Goal: Find specific page/section: Find specific page/section

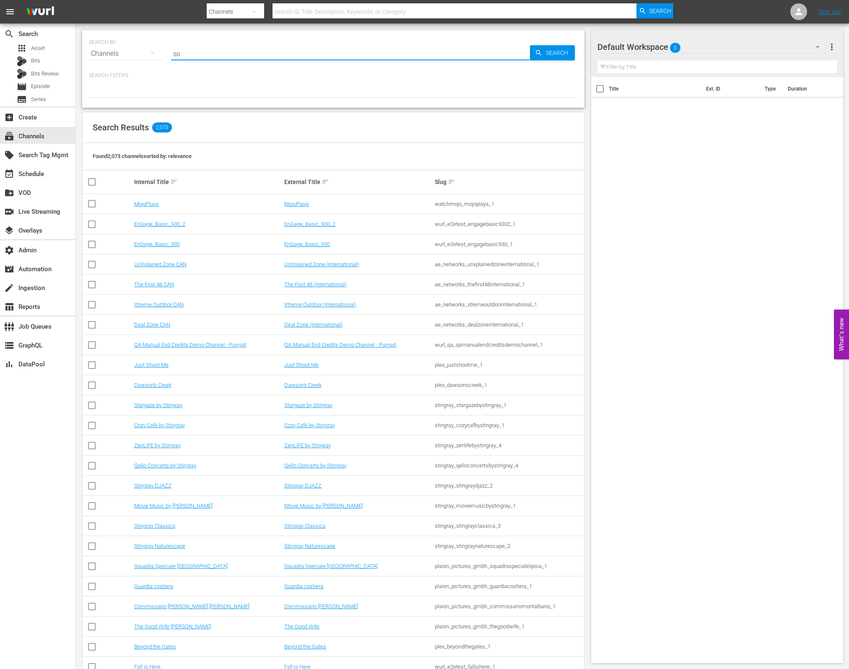
type input "s"
type input "We are sharing data with them, but it’s a custom share, not Firehose. That’s wh…"
click at [210, 48] on input "We are sharing data with them, but it’s a custom share, not Firehose. That’s wh…" at bounding box center [350, 54] width 359 height 20
type input "We are sharing data with them, but it’s a custom share, not Firehose. That’s wh…"
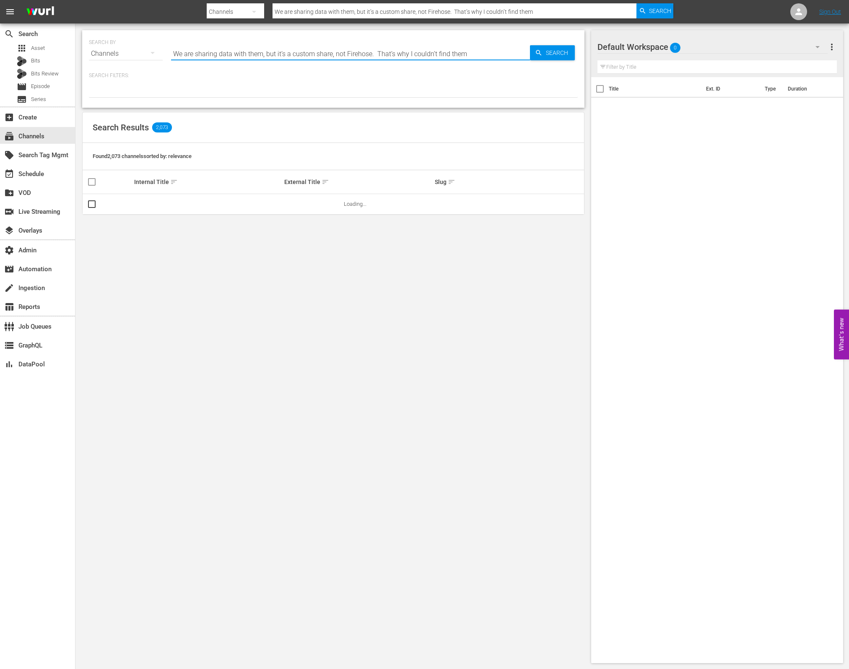
click at [210, 48] on input "We are sharing data with them, but it’s a custom share, not Firehose. That’s wh…" at bounding box center [350, 54] width 359 height 20
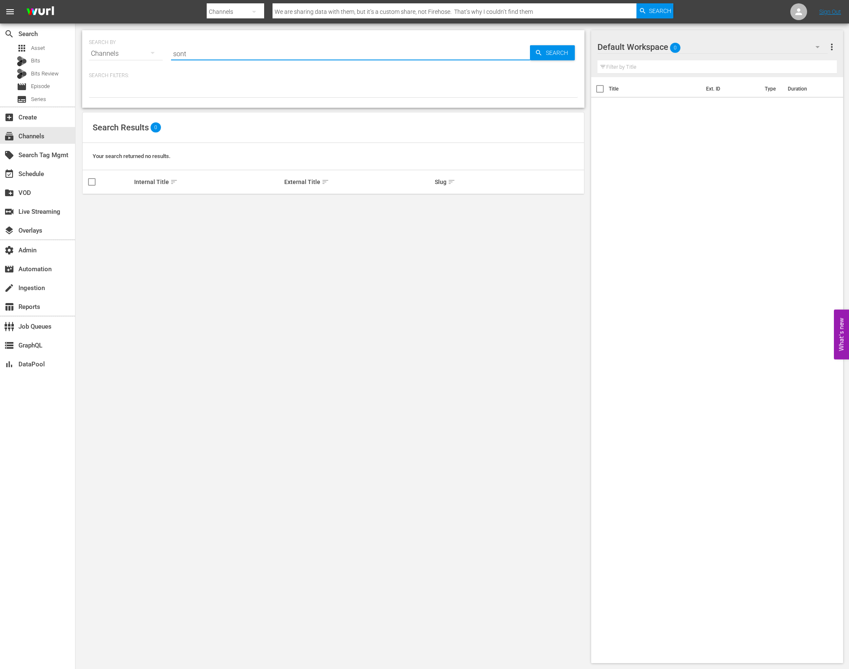
type input "son"
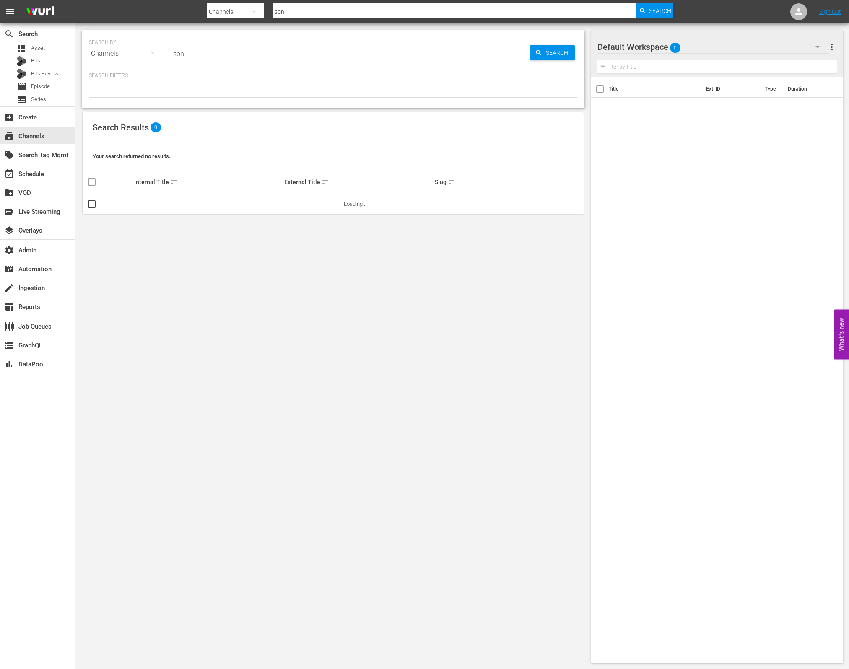
type input "Sony One Cinema"
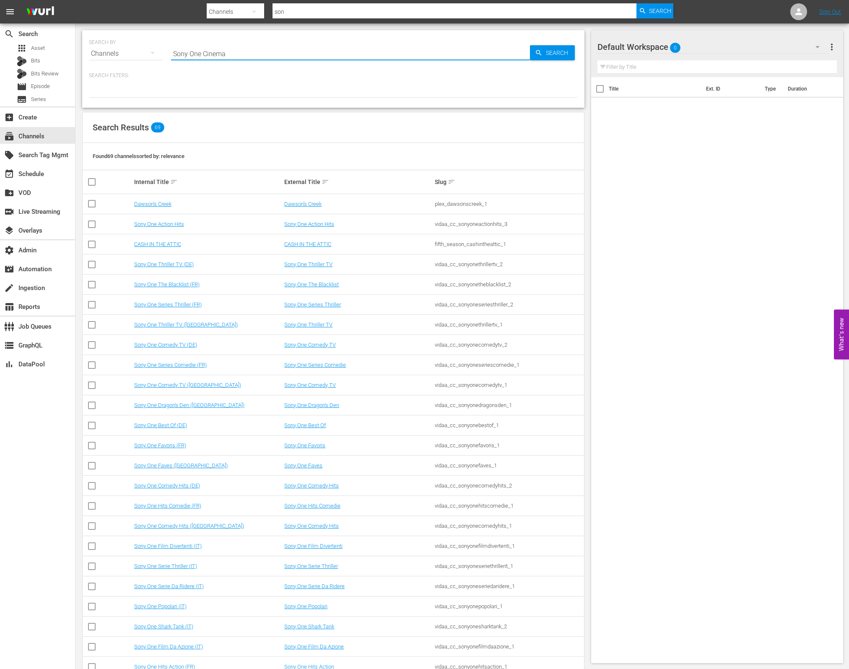
type input "Sony One Cinema"
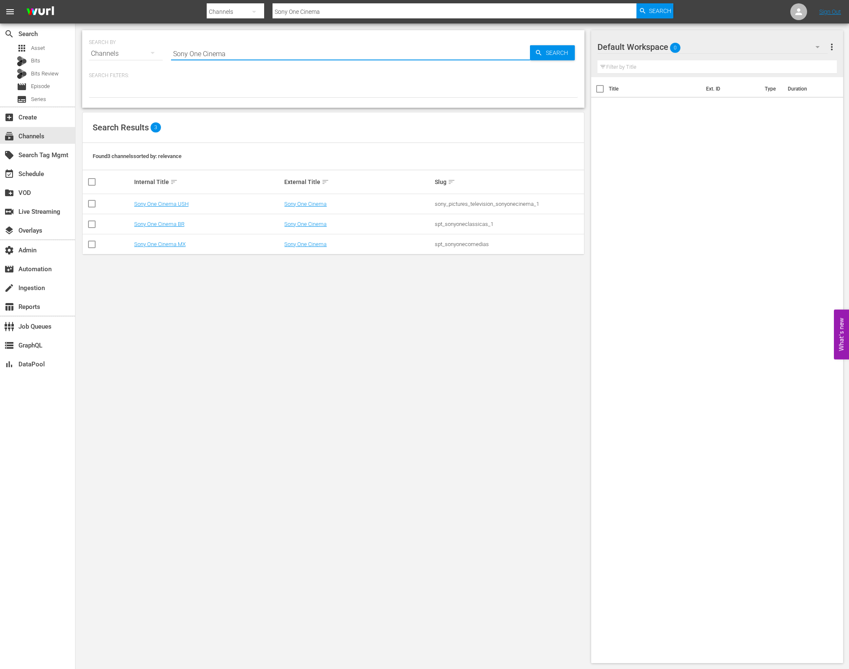
click at [477, 203] on div "sony_pictures_television_sonyonecinema_1" at bounding box center [509, 204] width 148 height 6
copy tbody "sony_pictures_television_sonyonecinema_1"
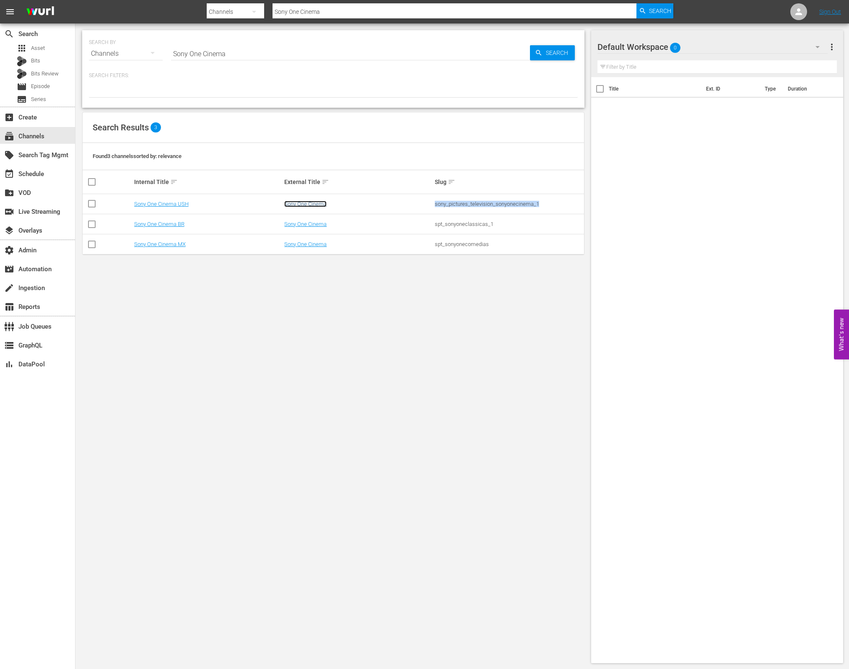
click at [303, 201] on link "Sony One Cinema" at bounding box center [305, 204] width 42 height 6
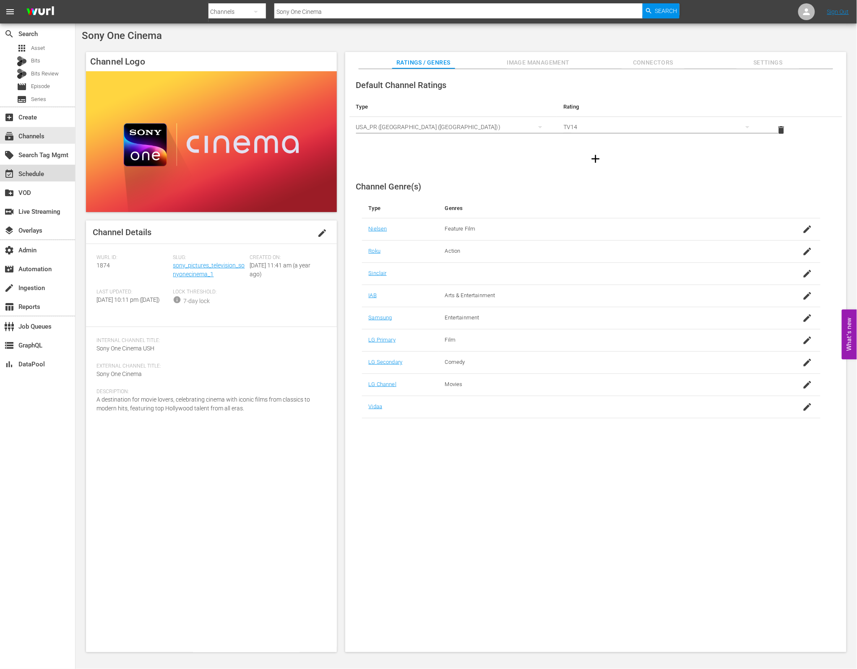
click at [50, 175] on div "event_available Schedule" at bounding box center [37, 173] width 75 height 17
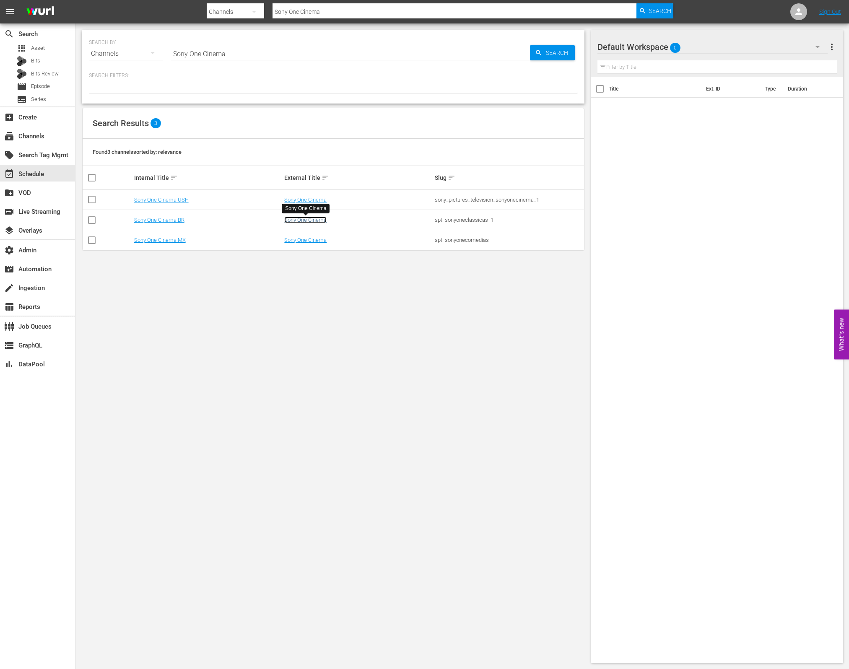
click at [296, 223] on link "Sony One Cinema" at bounding box center [305, 220] width 42 height 6
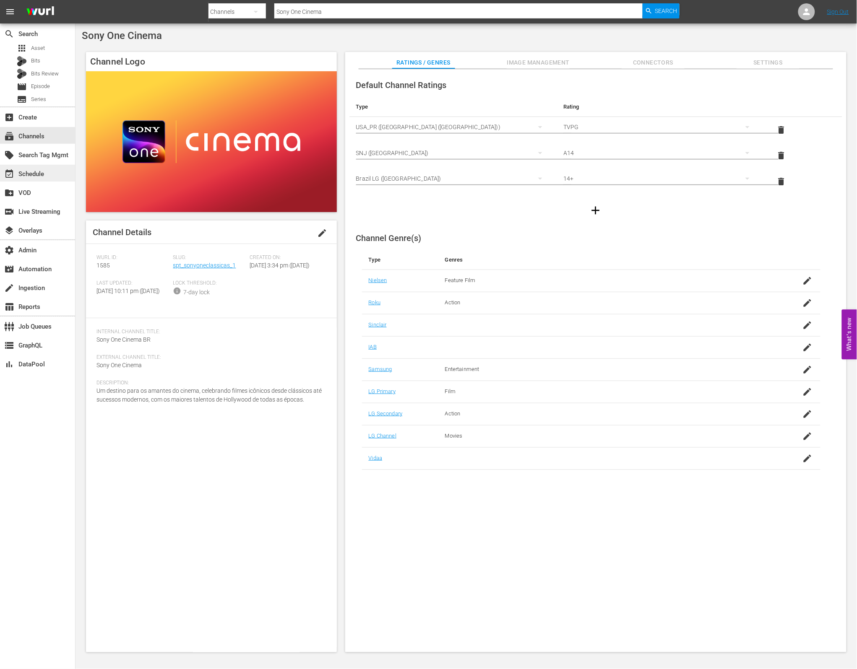
click at [44, 172] on div "event_available Schedule" at bounding box center [23, 173] width 47 height 8
click at [52, 133] on div "subscriptions Channels" at bounding box center [37, 135] width 75 height 17
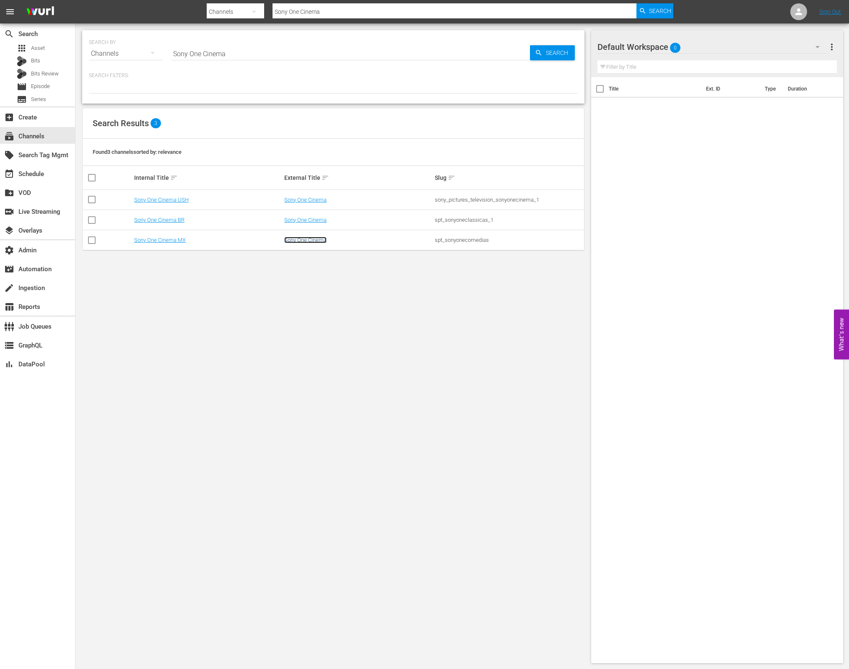
click at [320, 241] on link "Sony One Cinema" at bounding box center [305, 240] width 42 height 6
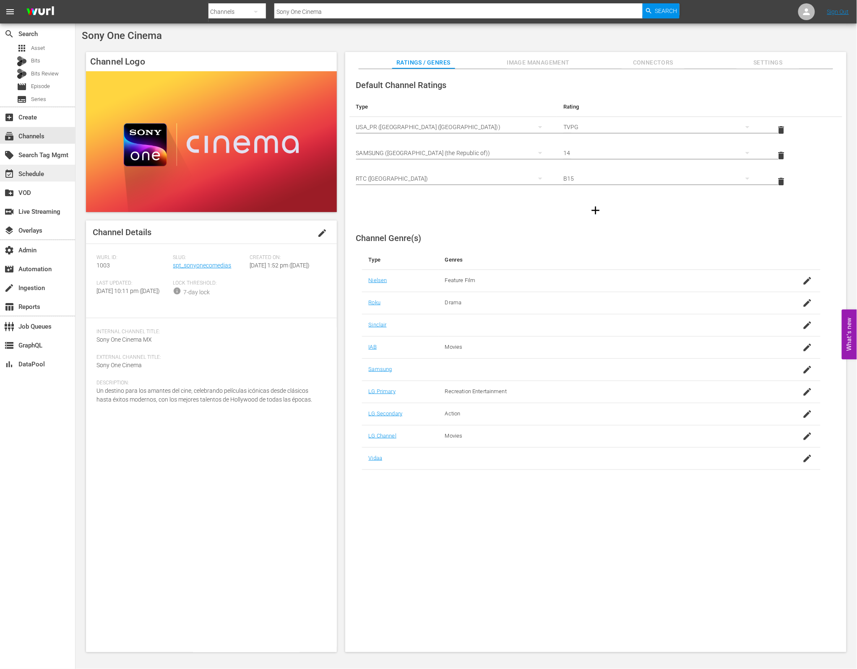
click at [32, 173] on div "event_available Schedule" at bounding box center [23, 173] width 47 height 8
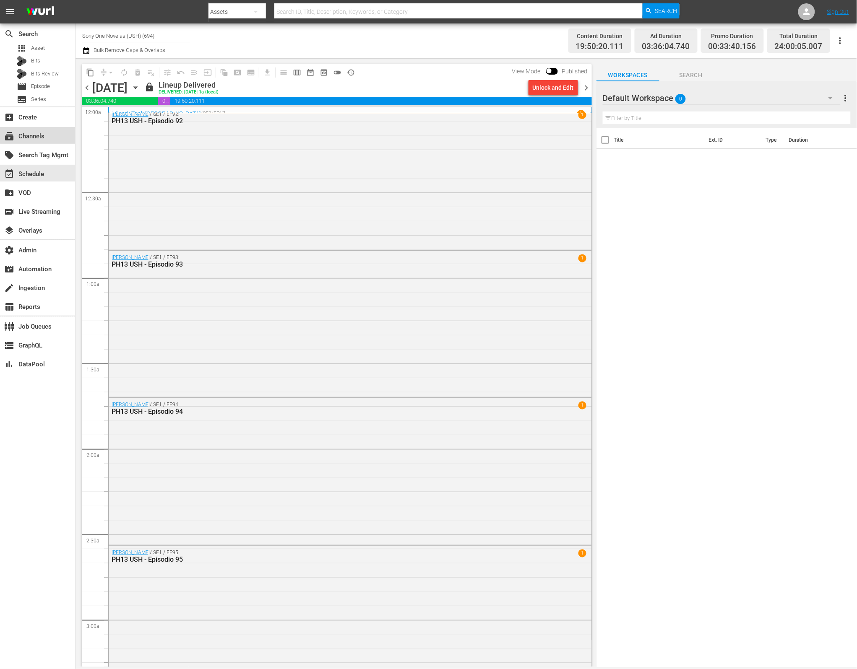
click at [47, 132] on div "subscriptions Channels" at bounding box center [37, 135] width 75 height 17
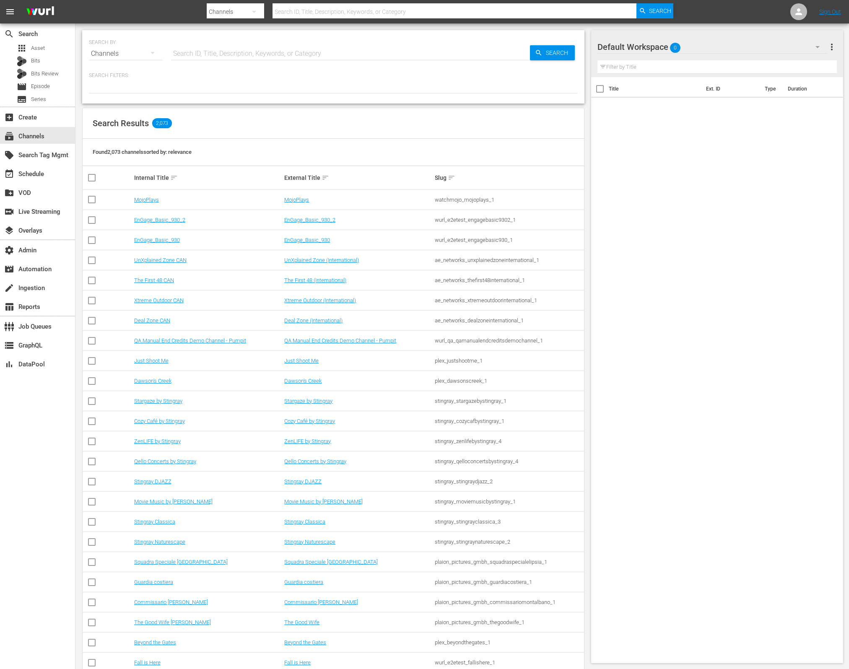
click at [215, 53] on input "text" at bounding box center [350, 54] width 359 height 20
type input "sony [PERSON_NAME]"
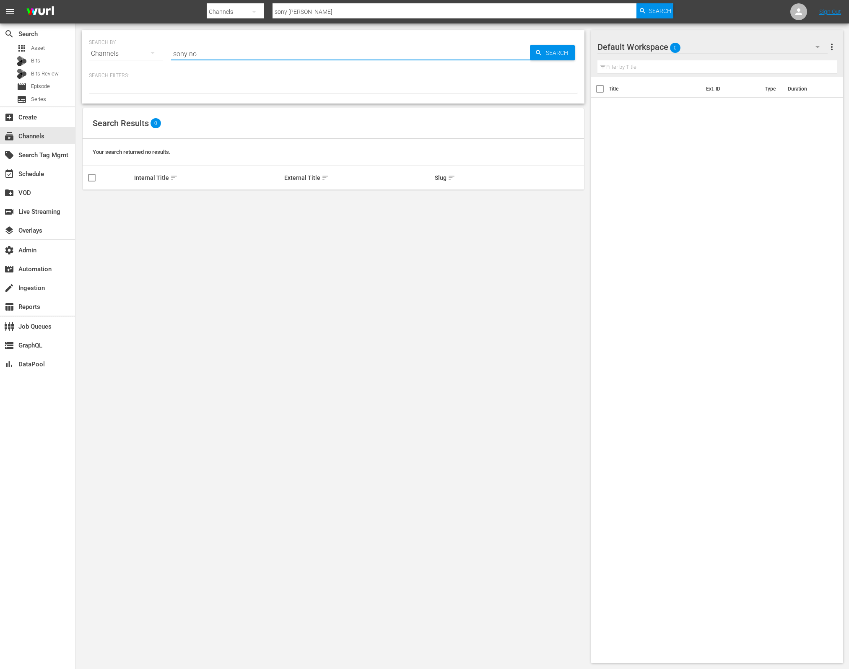
type input "sony no"
type input "sony"
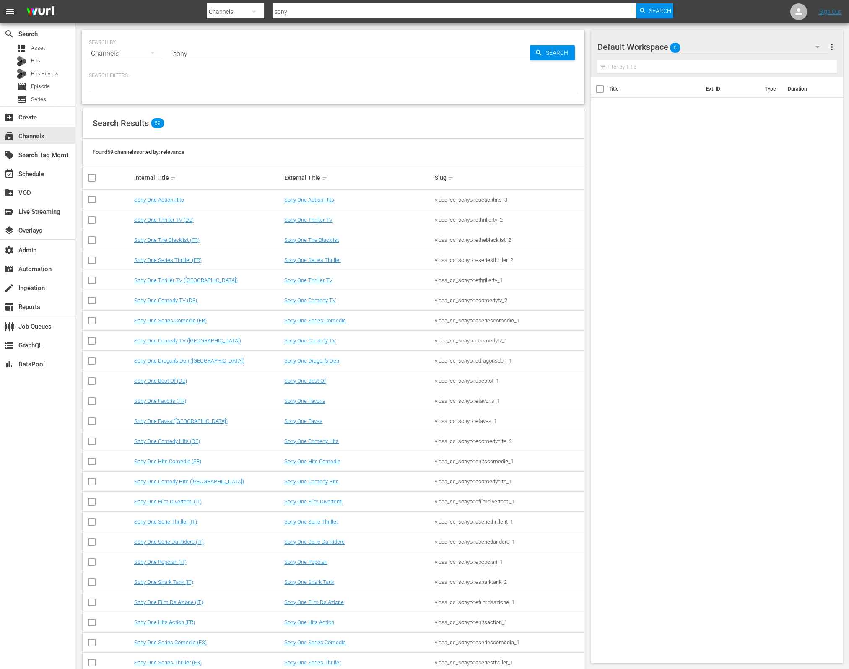
click at [603, 307] on div "Title Ext. ID Type Duration" at bounding box center [717, 368] width 252 height 583
click at [239, 55] on input "sony" at bounding box center [350, 54] width 359 height 20
type input "sony novelas"
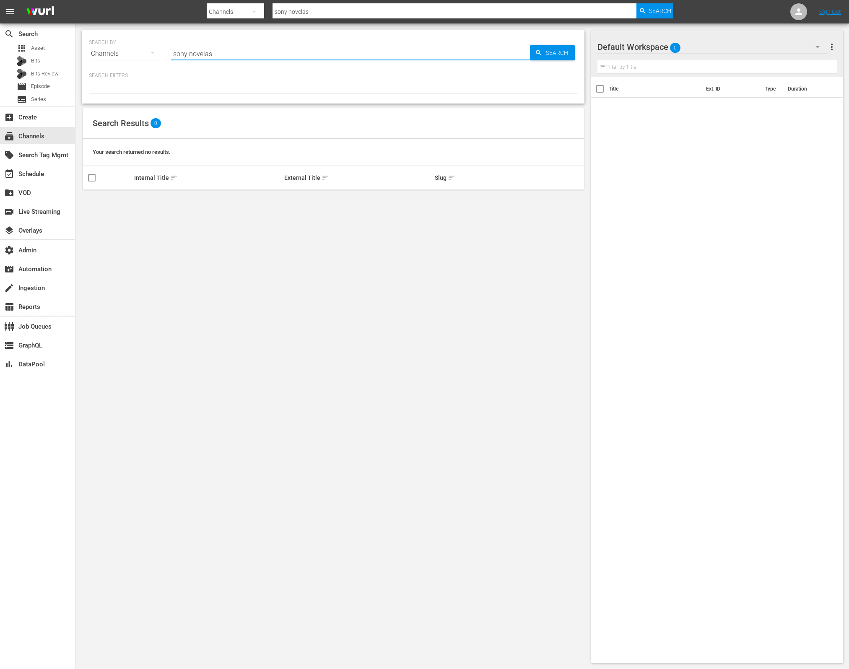
drag, startPoint x: 188, startPoint y: 54, endPoint x: 170, endPoint y: 53, distance: 17.6
click at [172, 52] on input "sony novelas" at bounding box center [350, 54] width 359 height 20
type input "novelas"
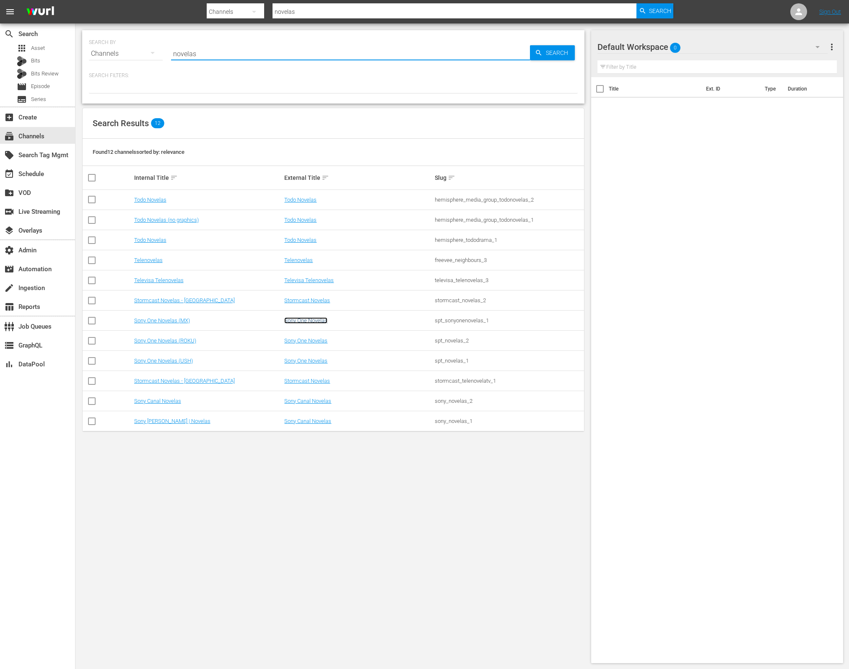
click at [293, 322] on link "Sony One Novelas" at bounding box center [305, 320] width 43 height 6
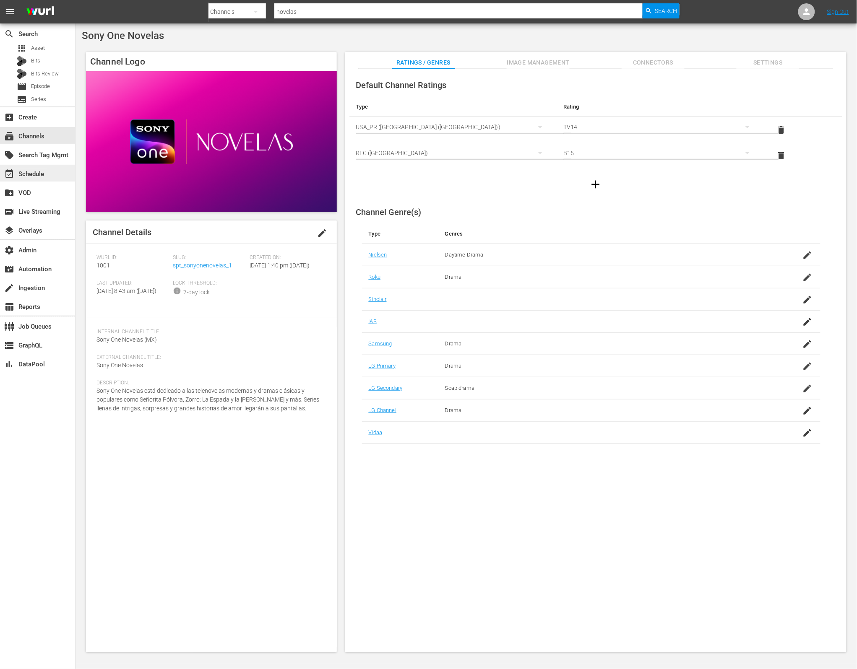
click at [39, 177] on div "event_available Schedule" at bounding box center [23, 173] width 47 height 8
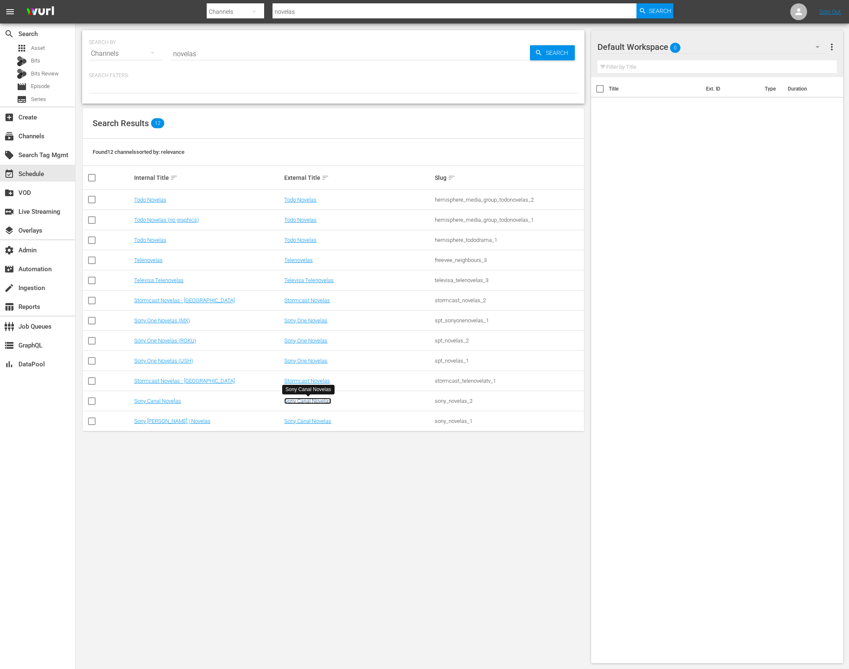
click at [323, 400] on link "Sony Canal Novelas" at bounding box center [307, 401] width 47 height 6
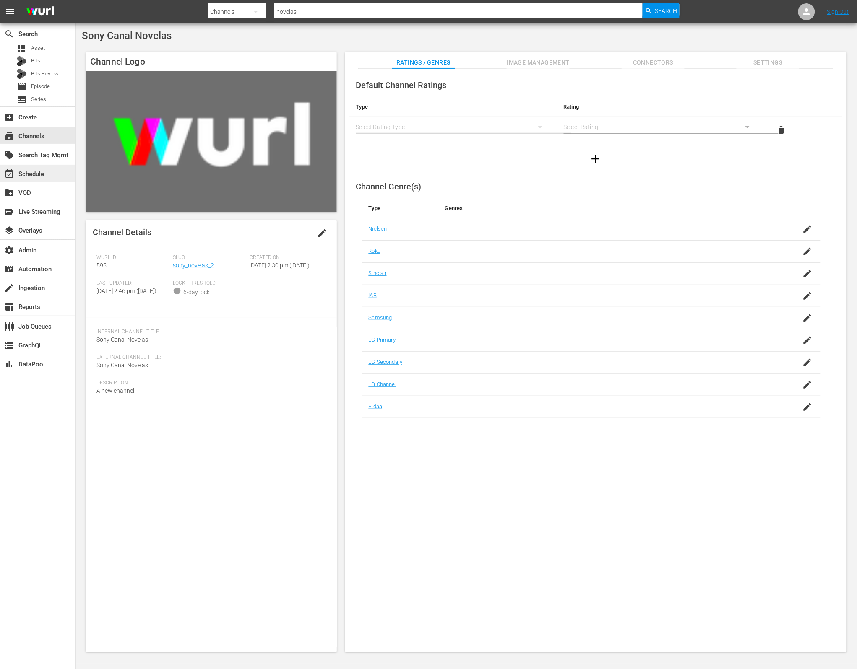
click at [37, 170] on div "event_available Schedule" at bounding box center [23, 173] width 47 height 8
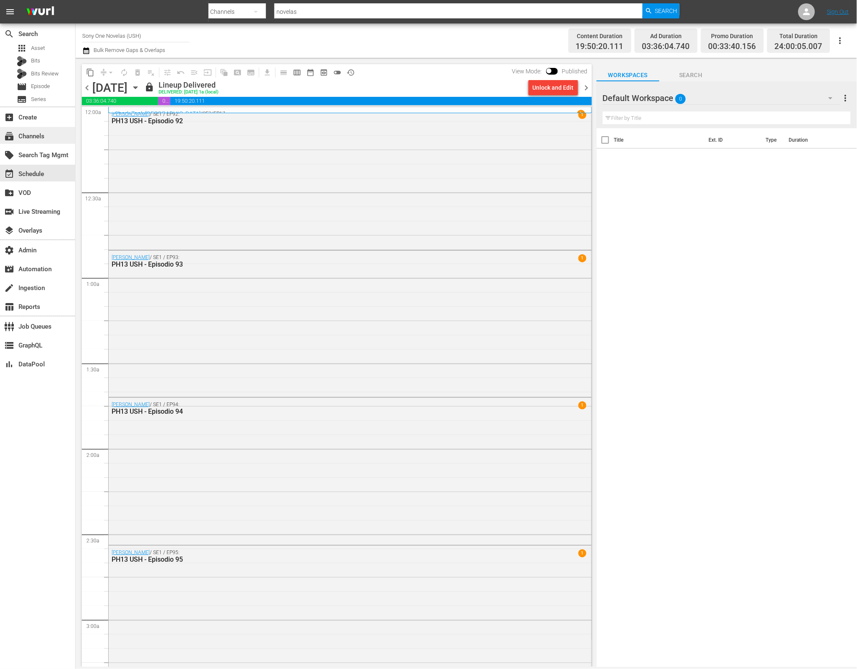
click at [46, 139] on div "subscriptions Channels" at bounding box center [37, 135] width 75 height 17
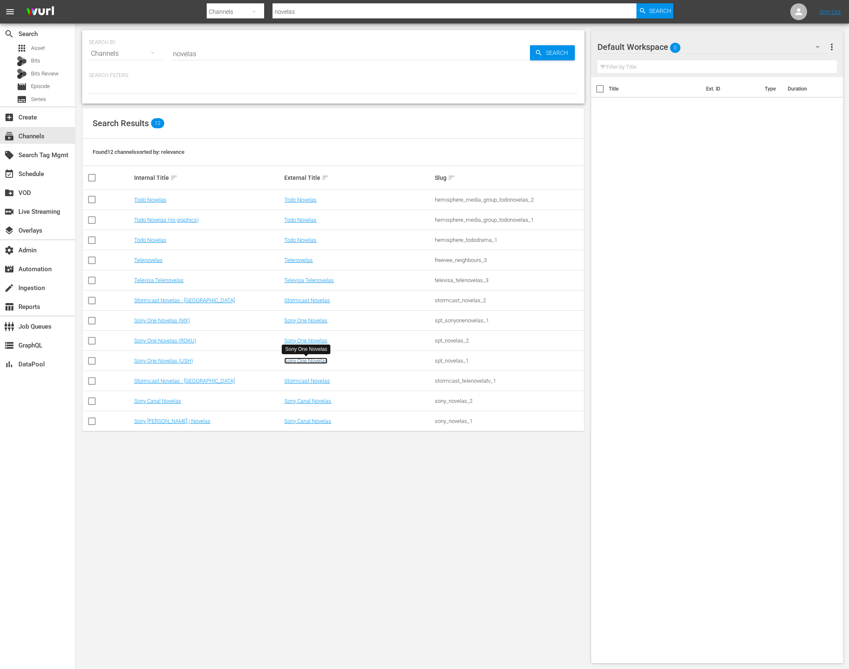
click at [305, 360] on link "Sony One Novelas" at bounding box center [305, 361] width 43 height 6
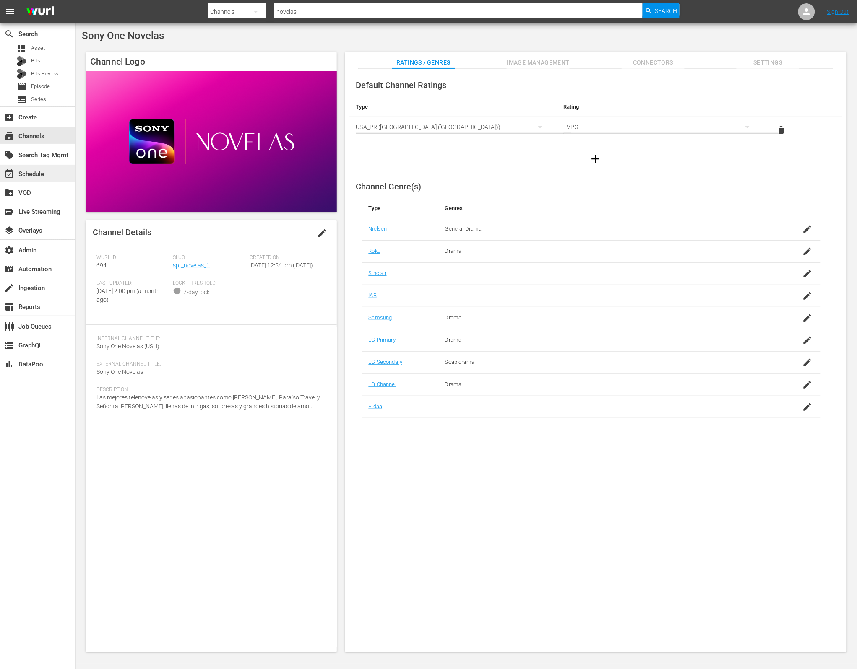
click at [47, 173] on div "event_available Schedule" at bounding box center [37, 173] width 75 height 17
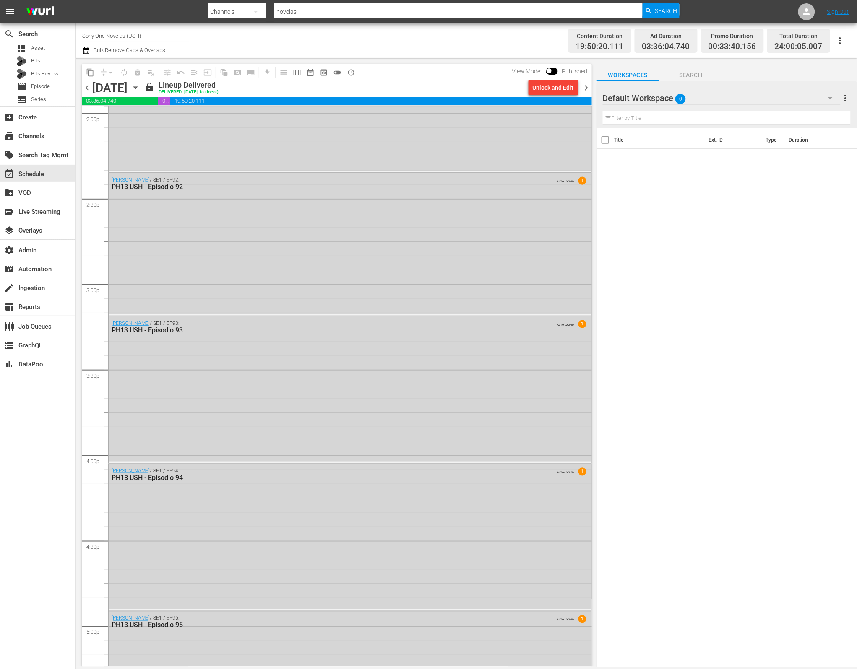
scroll to position [721, 0]
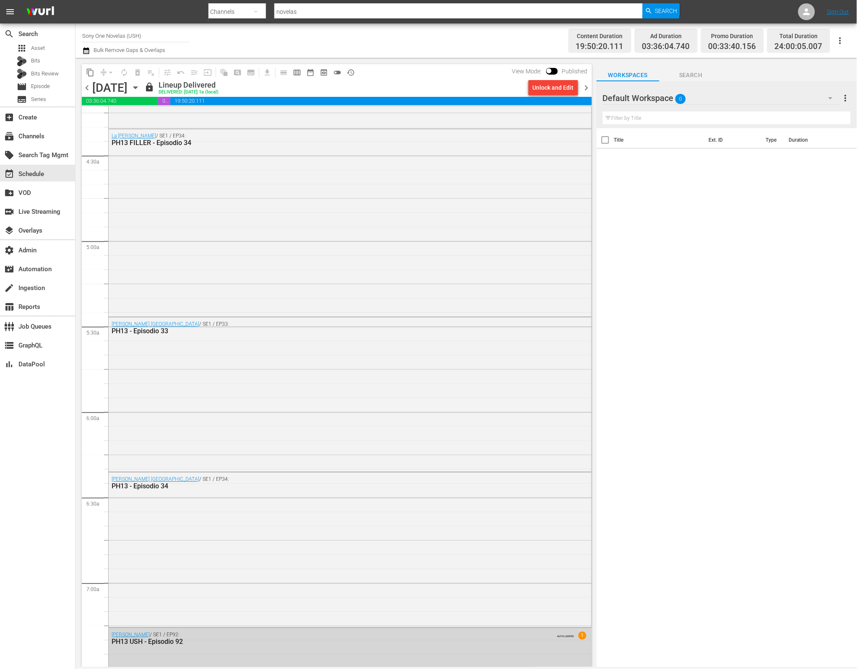
click at [639, 153] on div "Title Ext. ID Type Duration" at bounding box center [726, 398] width 260 height 540
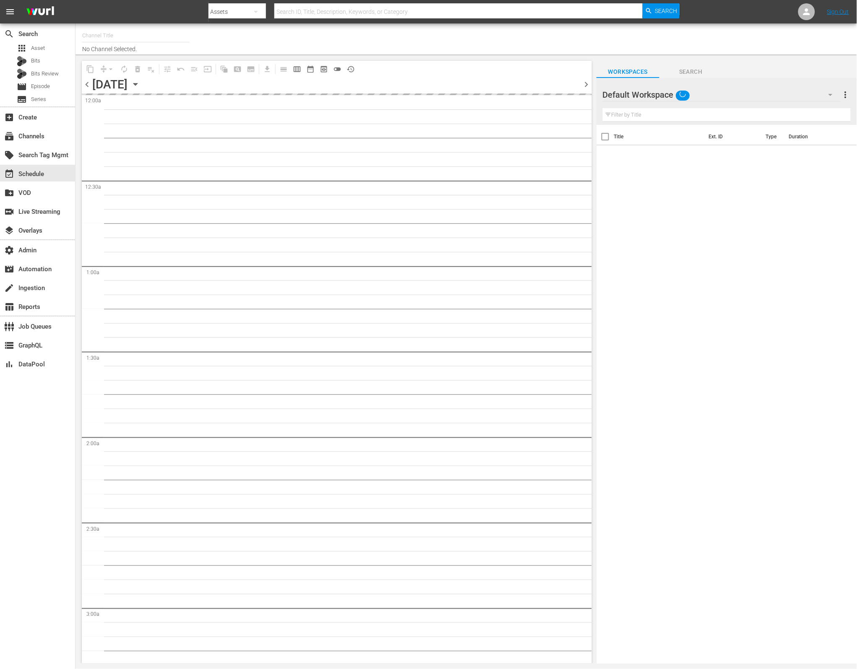
type input "Sony One Novelas (USH) (694)"
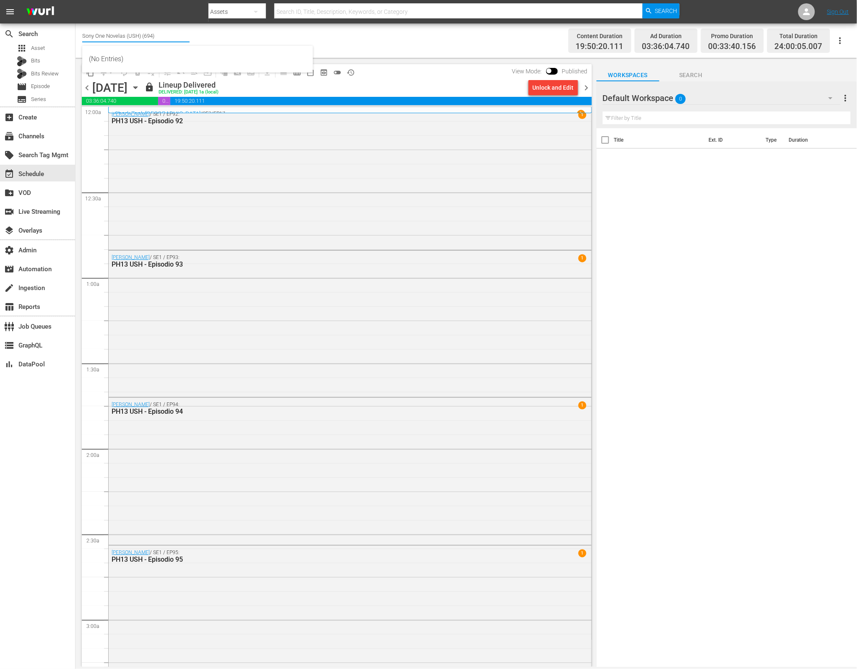
click at [171, 36] on input "Sony One Novelas (USH) (694)" at bounding box center [135, 36] width 107 height 20
click at [172, 36] on input "Sony One Novelas (USH) (694)" at bounding box center [135, 36] width 107 height 20
click at [42, 133] on div "subscriptions Channels" at bounding box center [23, 135] width 47 height 8
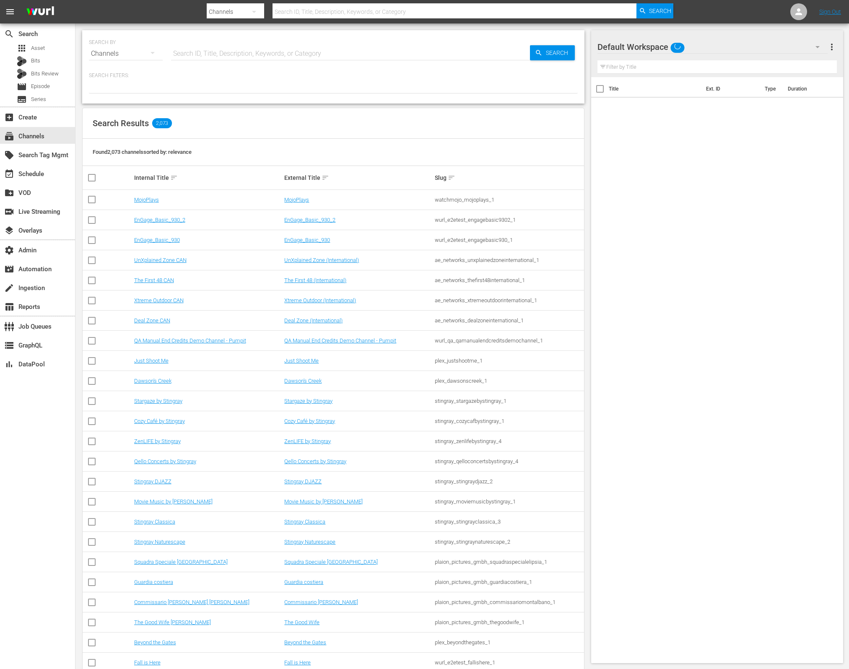
click at [224, 54] on input "text" at bounding box center [350, 54] width 359 height 20
paste input "Sony One Novelas (USH) (694)"
type input "Sony One Novelas (USH) (694)"
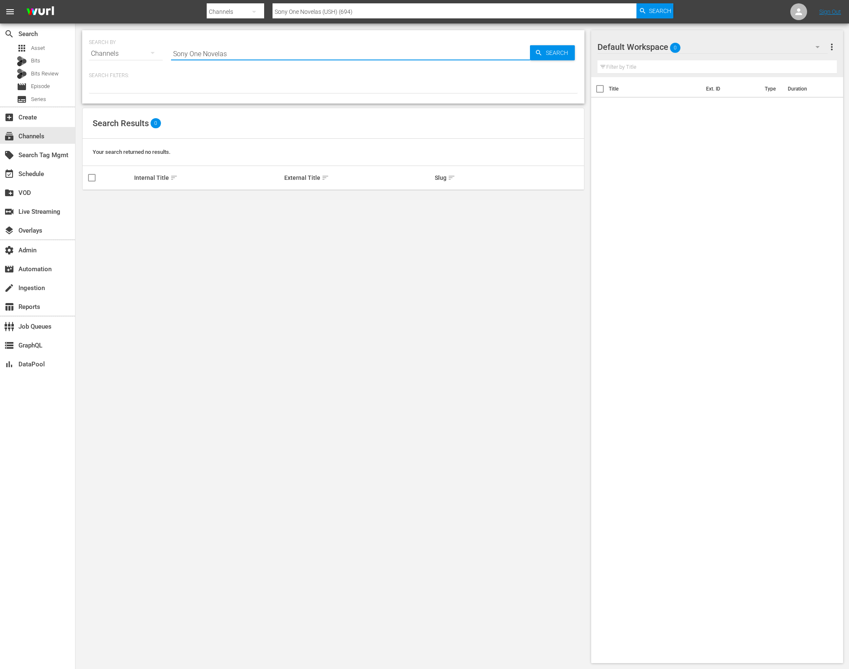
type input "Sony One Novelas"
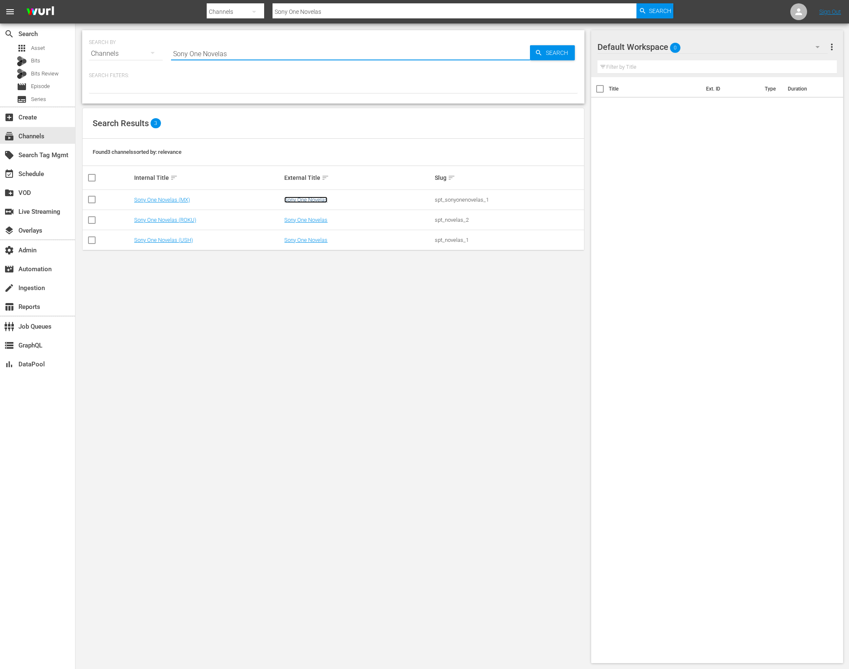
click at [319, 200] on link "Sony One Novelas" at bounding box center [305, 200] width 43 height 6
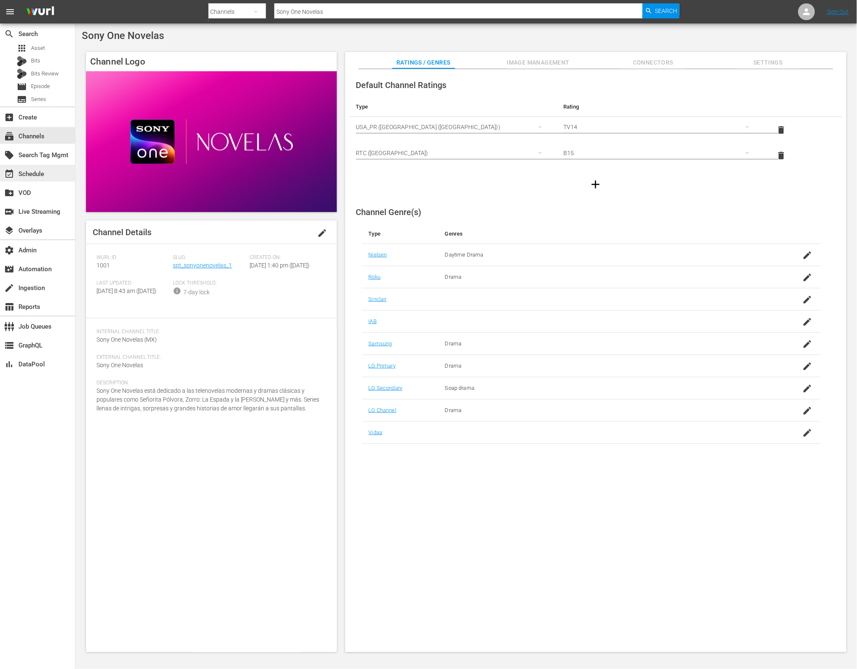
click at [41, 170] on div "event_available Schedule" at bounding box center [23, 173] width 47 height 8
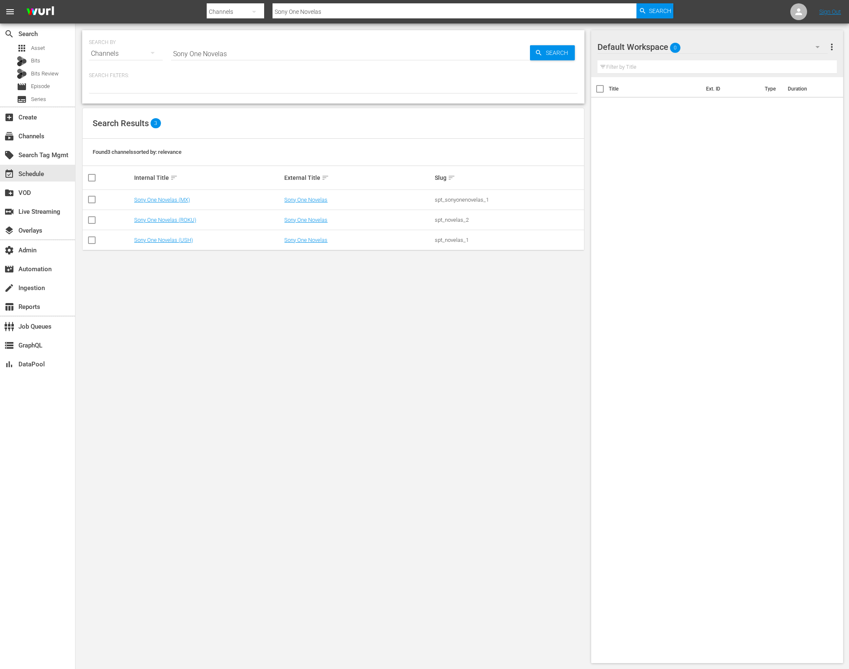
click at [456, 196] on td "spt_sonyonenovelas_1" at bounding box center [509, 200] width 151 height 20
copy div "spt_sonyonenovelas_1"
click at [314, 197] on link "Sony One Novelas" at bounding box center [305, 200] width 43 height 6
click at [311, 221] on link "Sony One Novelas" at bounding box center [305, 220] width 43 height 6
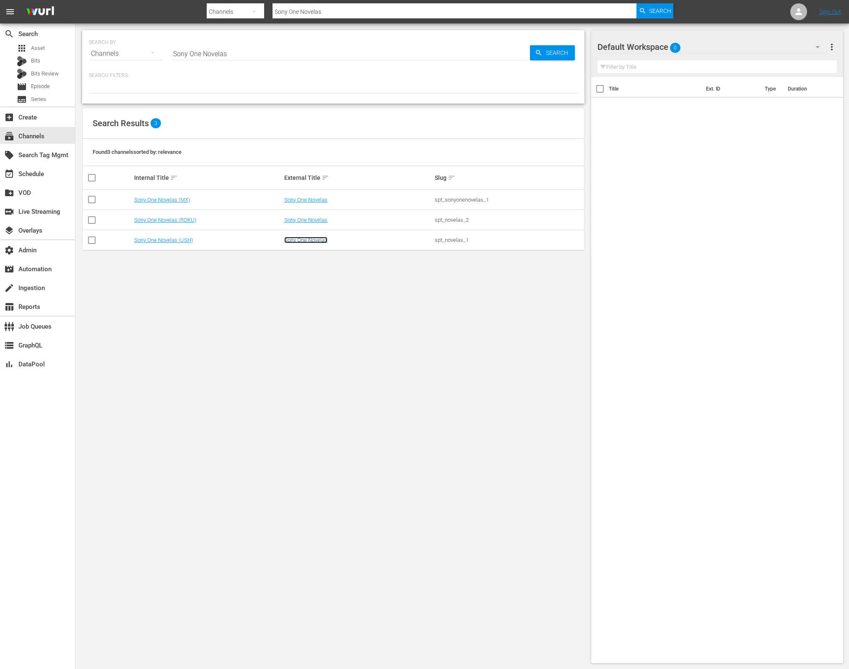
click at [293, 242] on link "Sony One Novelas" at bounding box center [305, 240] width 43 height 6
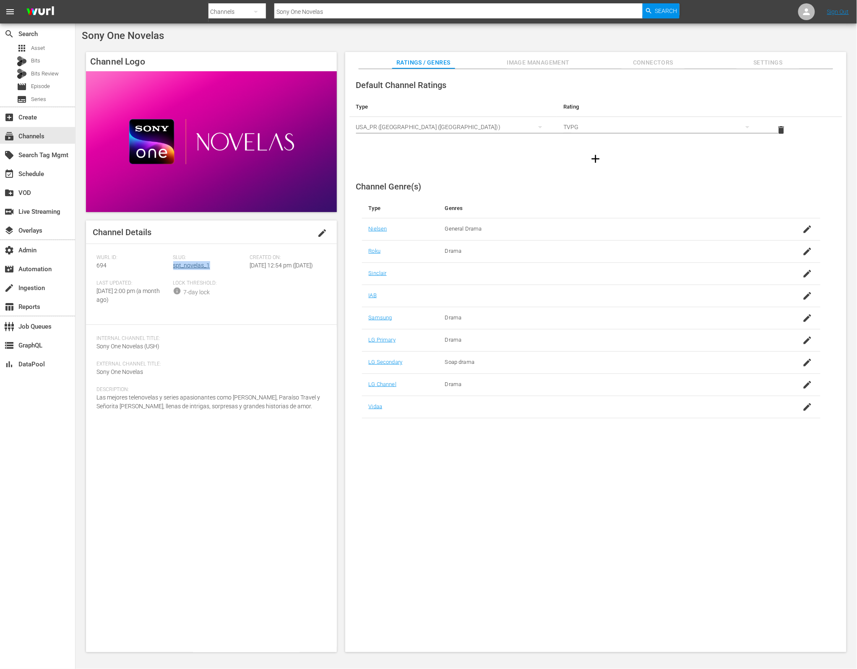
drag, startPoint x: 216, startPoint y: 267, endPoint x: 174, endPoint y: 266, distance: 42.3
click at [174, 266] on div "Slug: spt_novelas_1" at bounding box center [211, 267] width 77 height 26
copy link "spt_novelas_1"
